Goal: Task Accomplishment & Management: Complete application form

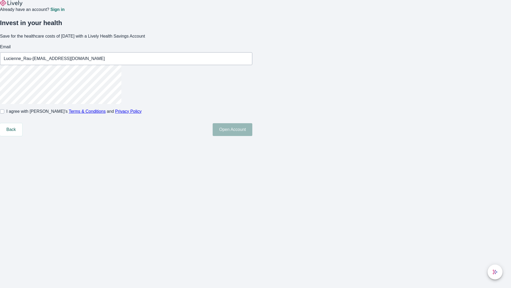
click at [4, 113] on input "I agree with Lively’s Terms & Conditions and Privacy Policy" at bounding box center [2, 111] width 4 height 4
checkbox input "true"
click at [252, 136] on button "Open Account" at bounding box center [233, 129] width 40 height 13
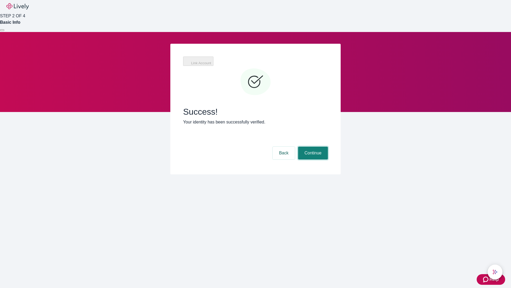
click at [312, 146] on button "Continue" at bounding box center [313, 152] width 30 height 13
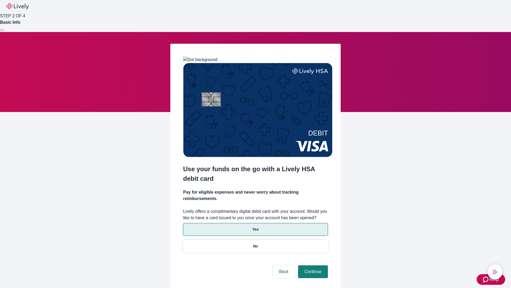
click at [255, 226] on p "Yes" at bounding box center [255, 229] width 6 height 6
click at [312, 265] on button "Continue" at bounding box center [313, 271] width 30 height 13
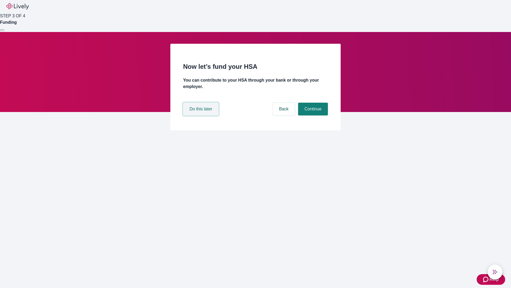
click at [202, 115] on button "Do this later" at bounding box center [200, 109] width 35 height 13
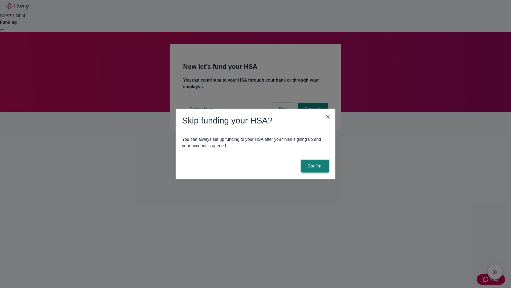
click at [314, 166] on button "Confirm" at bounding box center [315, 165] width 28 height 13
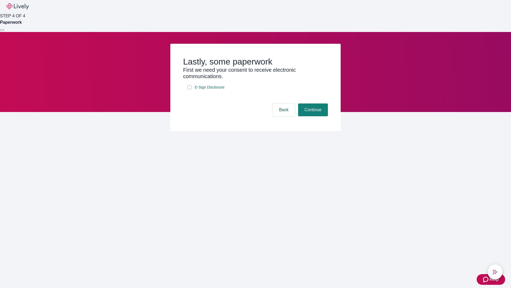
click at [190, 89] on input "E-Sign Disclosure" at bounding box center [189, 87] width 4 height 4
checkbox input "true"
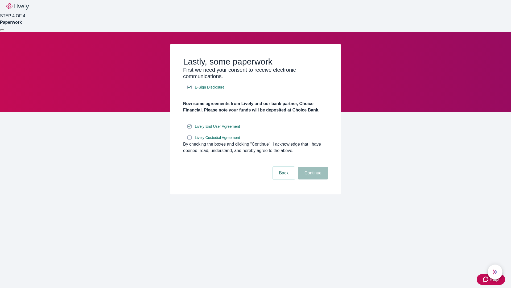
click at [190, 140] on input "Lively Custodial Agreement" at bounding box center [189, 137] width 4 height 4
checkbox input "true"
click at [312, 179] on button "Continue" at bounding box center [313, 172] width 30 height 13
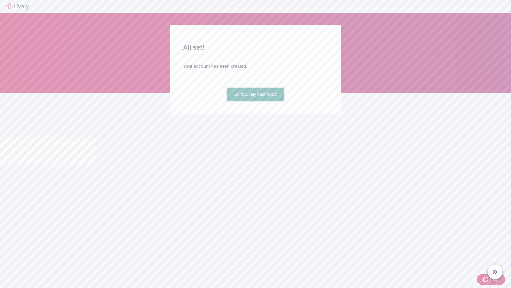
click at [255, 101] on link "Go to Lively dashboard" at bounding box center [255, 94] width 57 height 13
